Goal: Task Accomplishment & Management: Manage account settings

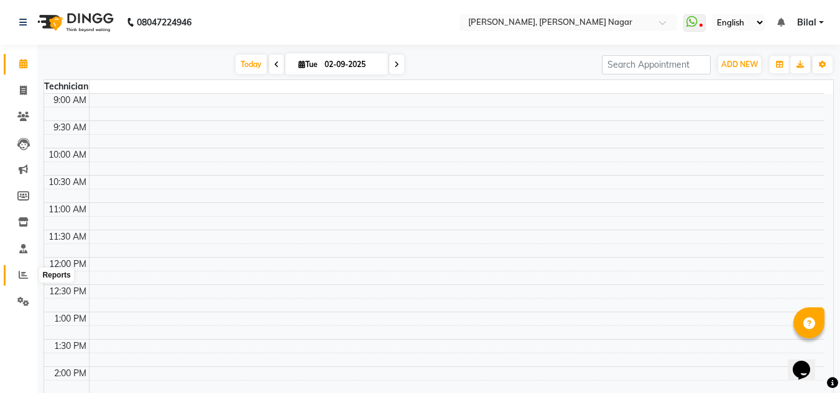
click at [25, 275] on icon at bounding box center [23, 274] width 9 height 9
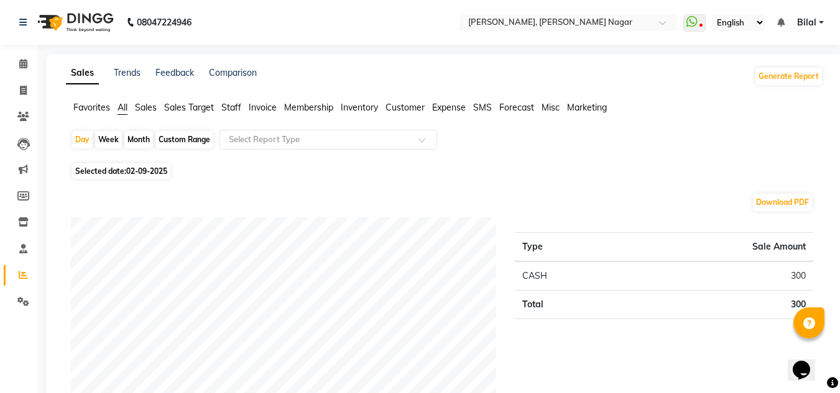
click at [148, 170] on span "02-09-2025" at bounding box center [146, 171] width 41 height 9
select select "9"
select select "2025"
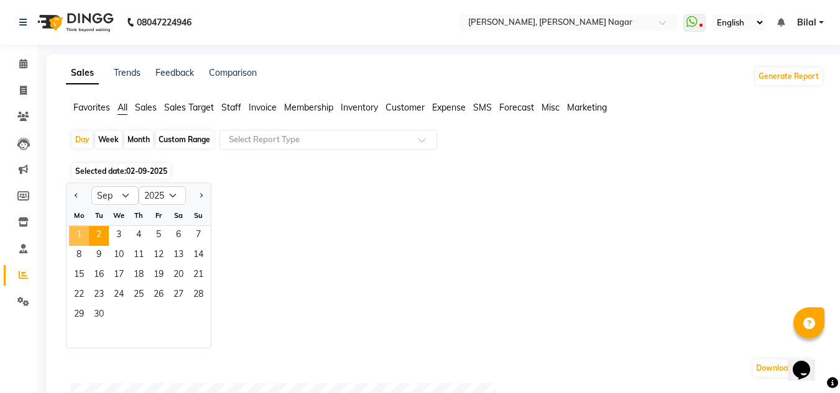
click at [75, 235] on span "1" at bounding box center [79, 236] width 20 height 20
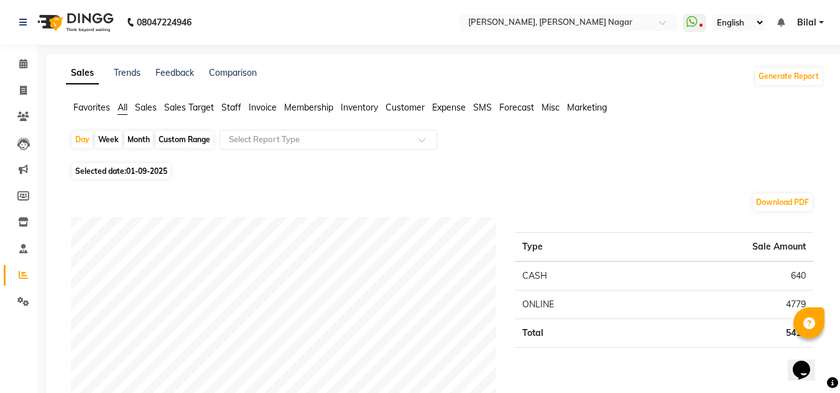
scroll to position [71, 0]
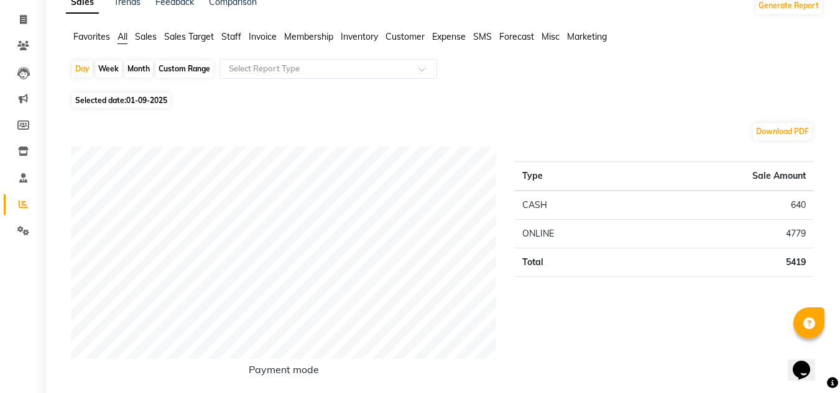
click at [143, 70] on div "Month" at bounding box center [138, 68] width 29 height 17
select select "9"
select select "2025"
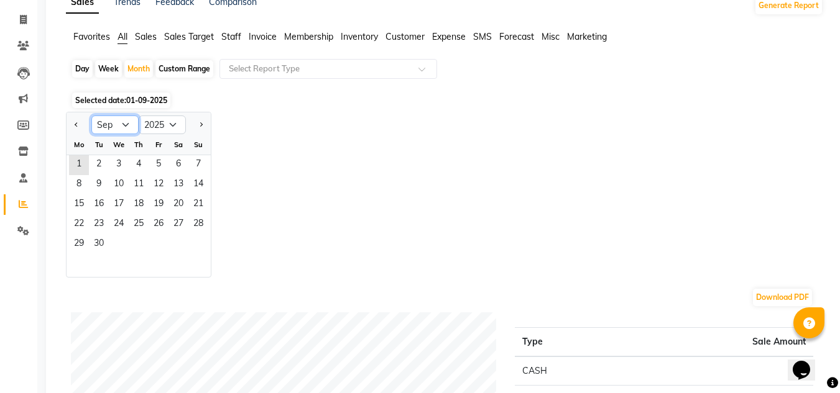
click at [127, 126] on select "Jan Feb Mar Apr May Jun [DATE] Aug Sep Oct Nov Dec" at bounding box center [114, 125] width 47 height 19
select select "8"
click at [91, 116] on select "Jan Feb Mar Apr May Jun [DATE] Aug Sep Oct Nov Dec" at bounding box center [114, 125] width 47 height 19
click at [191, 231] on span "24" at bounding box center [198, 225] width 20 height 20
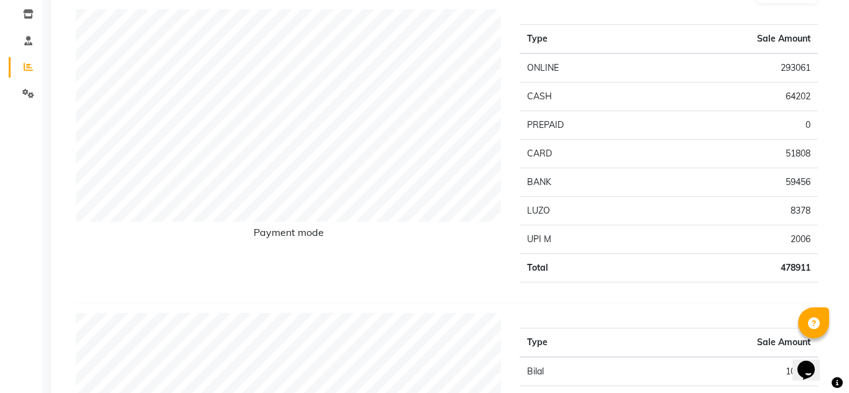
scroll to position [0, 0]
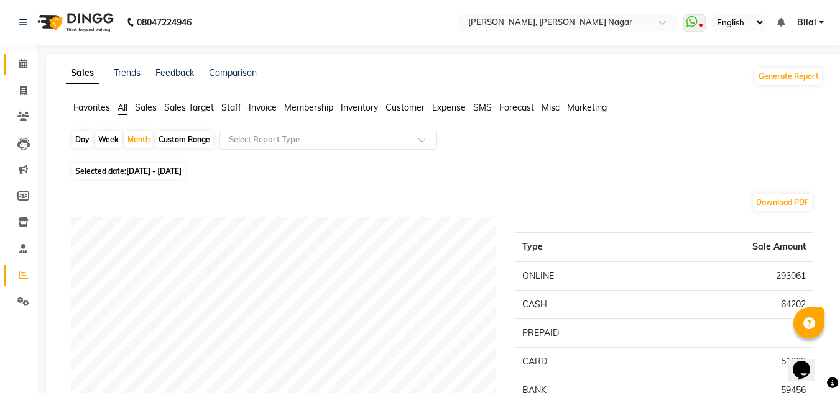
click at [24, 55] on link "Calendar" at bounding box center [19, 64] width 30 height 21
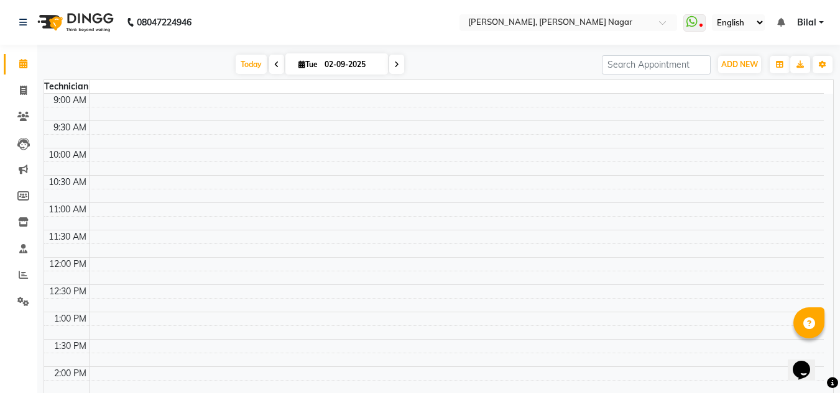
click at [822, 24] on link "Bilal" at bounding box center [810, 22] width 27 height 13
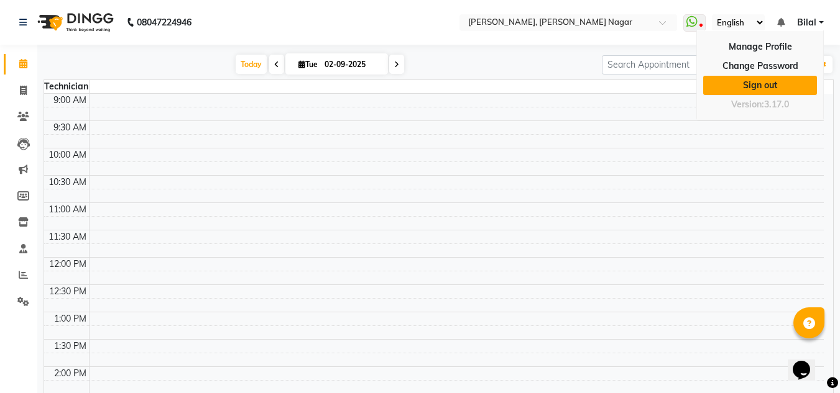
click at [787, 76] on link "Sign out" at bounding box center [760, 85] width 114 height 19
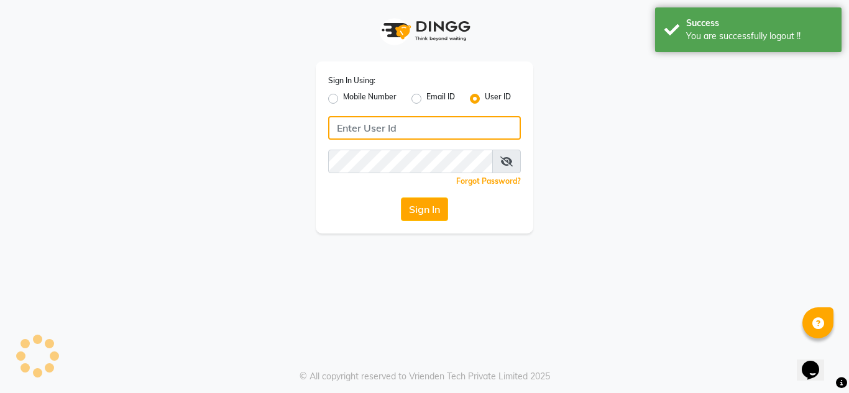
type input "7760894079"
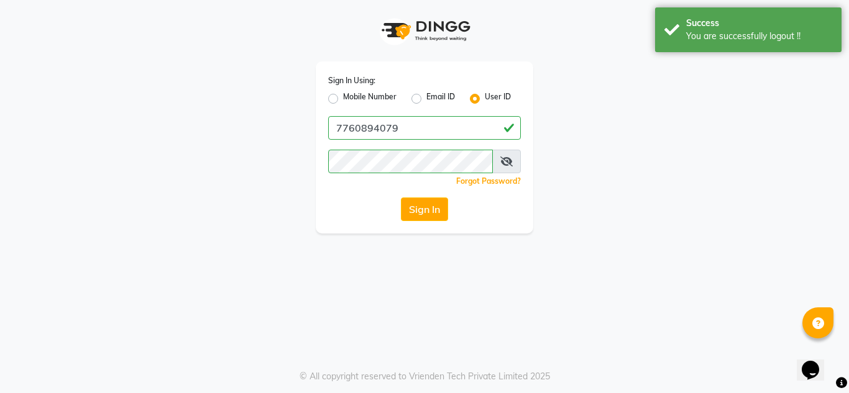
click at [343, 98] on label "Mobile Number" at bounding box center [369, 98] width 53 height 15
click at [343, 98] on input "Mobile Number" at bounding box center [347, 95] width 8 height 8
radio input "true"
radio input "false"
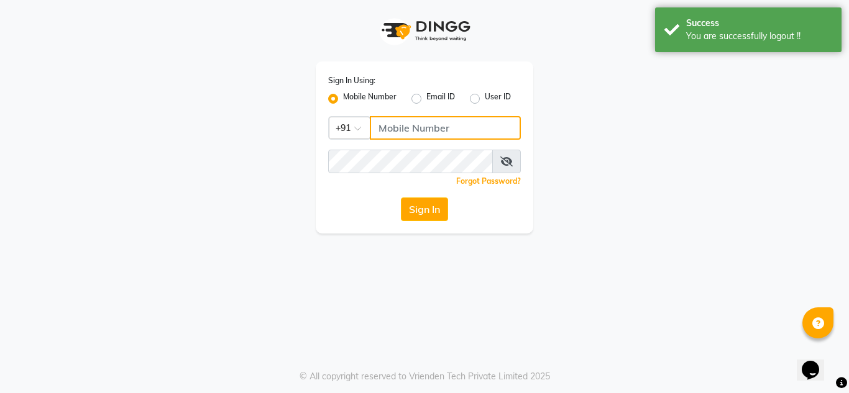
click at [431, 134] on input "Username" at bounding box center [445, 128] width 151 height 24
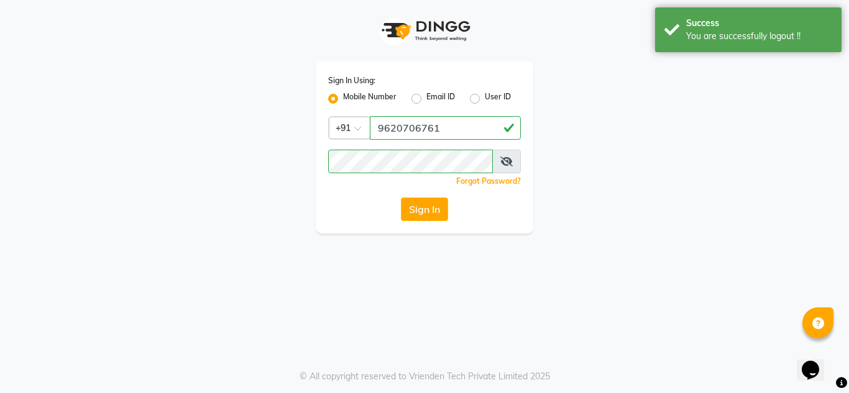
click at [469, 117] on input "9620706761" at bounding box center [445, 128] width 151 height 24
type input "9611560759"
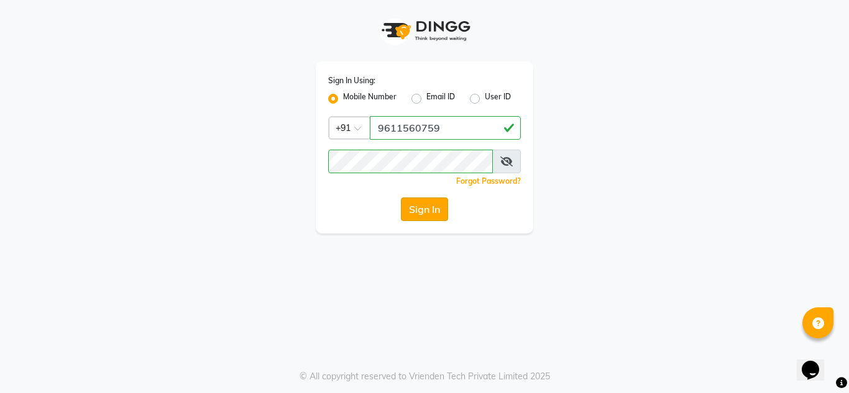
click at [445, 199] on button "Sign In" at bounding box center [424, 210] width 47 height 24
